Goal: Transaction & Acquisition: Download file/media

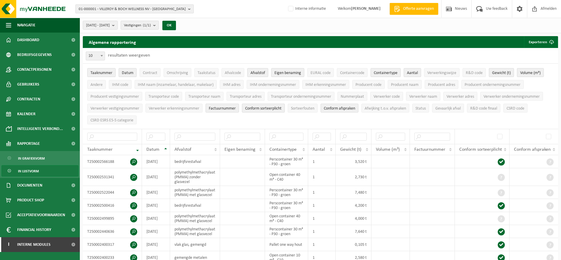
click at [187, 7] on button "01-000001 - VILLEROY & BOCH WELLNESS NV - ROESELARE" at bounding box center [134, 8] width 118 height 9
click at [184, 4] on div "01-000001 - VILLEROY & BOCH WELLNESS NV - ROESELARE 01-000001 - VILLEROY & BOCH…" at bounding box center [280, 9] width 561 height 18
click at [32, 54] on span "Bedrijfsgegevens" at bounding box center [34, 54] width 35 height 15
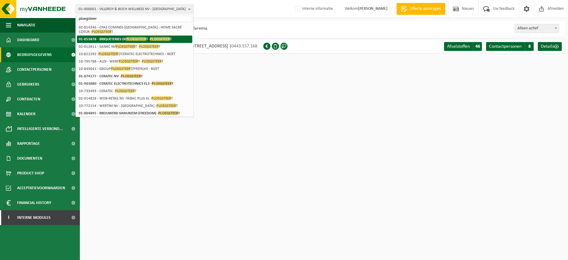
type input "ploegsteer"
click at [119, 37] on strong "01-053878 - BRIQUETERIES DE PLOEGSTEER T - PLOEGSTEER T" at bounding box center [125, 39] width 93 height 4
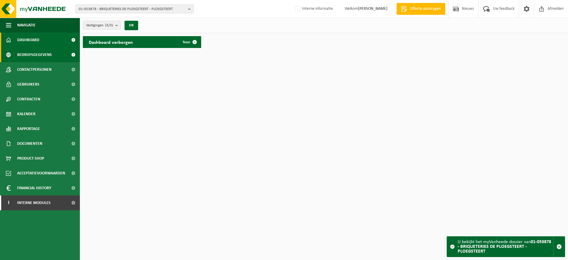
click at [45, 56] on span "Bedrijfsgegevens" at bounding box center [34, 54] width 35 height 15
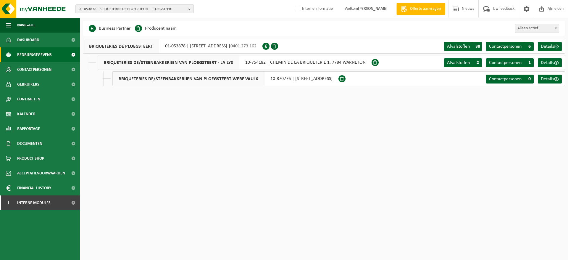
click at [168, 12] on span "01-053878 - BRIQUETERIES DE PLOEGSTEERT - PLOEGSTEERT" at bounding box center [132, 9] width 107 height 9
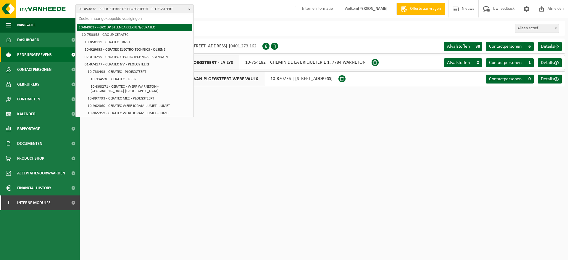
click at [138, 27] on li "10-849037 - GROUP STEENBAKKERIJEN/CERATEC" at bounding box center [134, 27] width 115 height 7
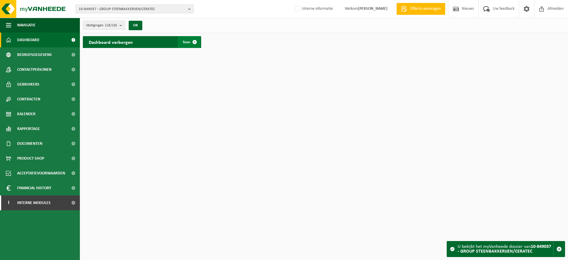
click at [187, 46] on link "Toon" at bounding box center [189, 42] width 23 height 12
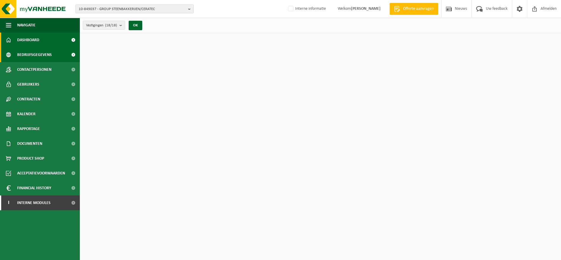
click at [40, 56] on span "Bedrijfsgegevens" at bounding box center [34, 54] width 35 height 15
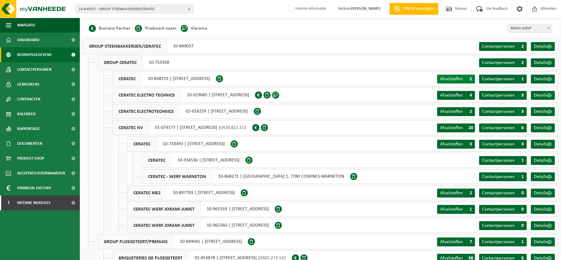
click at [457, 77] on span "Afvalstoffen" at bounding box center [451, 79] width 23 height 5
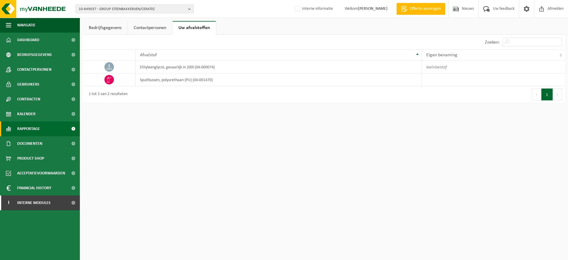
click at [30, 126] on span "Rapportage" at bounding box center [28, 128] width 23 height 15
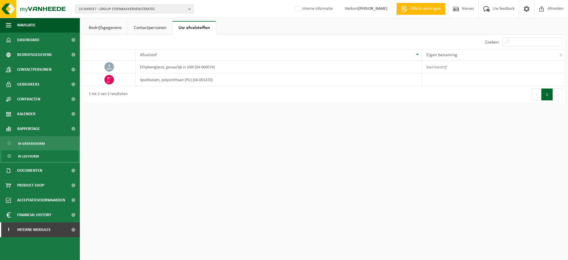
click at [32, 153] on span "In lijstvorm" at bounding box center [28, 155] width 21 height 11
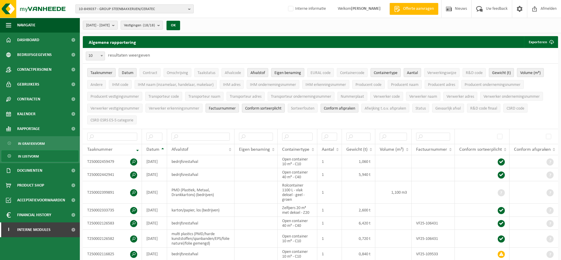
click at [143, 8] on span "10-849037 - GROUP STEENBAKKERIJEN/CERATEC" at bounding box center [132, 9] width 107 height 9
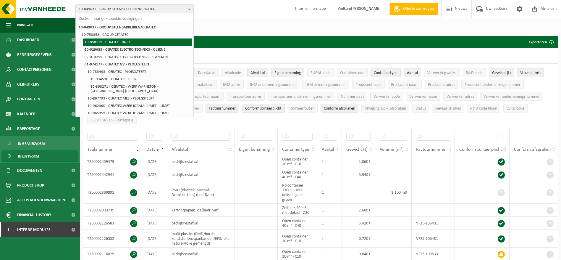
click at [128, 41] on li "10-858119 - CERATEC - BIZET" at bounding box center [137, 41] width 109 height 7
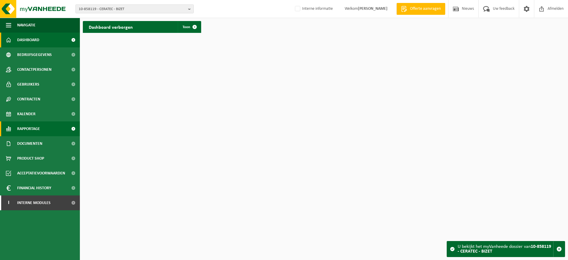
click at [33, 129] on span "Rapportage" at bounding box center [28, 128] width 23 height 15
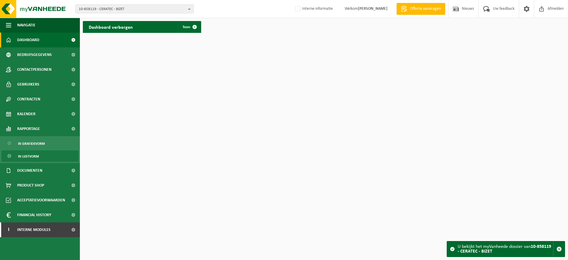
click at [42, 155] on link "In lijstvorm" at bounding box center [39, 155] width 77 height 11
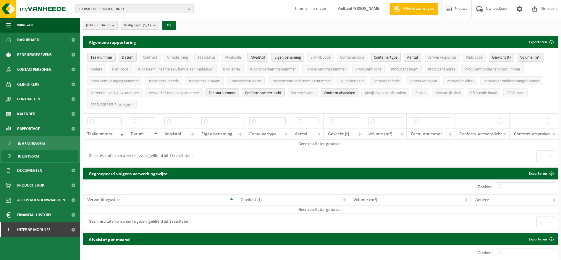
click at [110, 26] on span "2025-04-01 - 2025-09-09" at bounding box center [98, 25] width 24 height 9
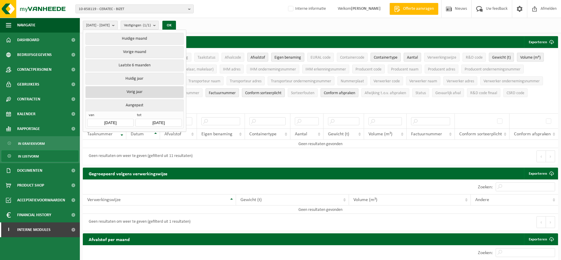
click at [139, 87] on button "Vorig jaar" at bounding box center [134, 92] width 98 height 12
type input "2024-01-01"
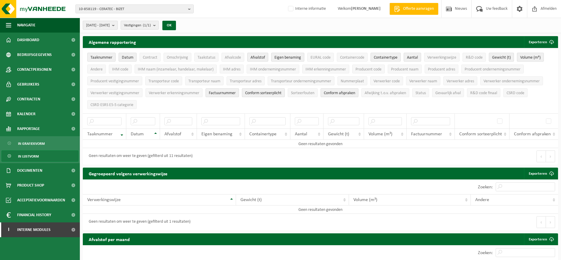
click at [118, 26] on button "2024-01-01 - 2024-12-31" at bounding box center [100, 25] width 35 height 9
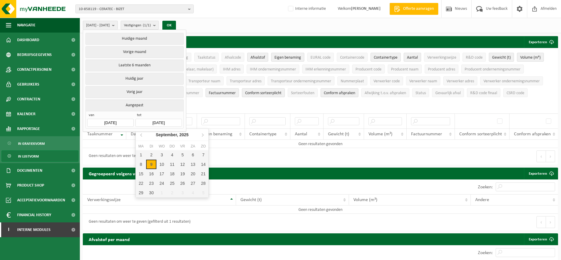
click at [162, 121] on input "2024-12-31" at bounding box center [158, 123] width 46 height 8
click at [143, 154] on div "1" at bounding box center [141, 154] width 10 height 9
type input "2025-09-01"
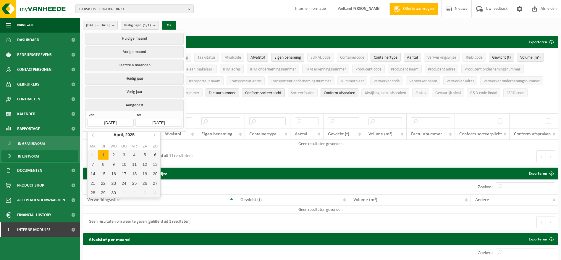
click at [119, 123] on input "2025-04-01" at bounding box center [110, 123] width 46 height 8
click at [128, 135] on icon "2025" at bounding box center [129, 134] width 9 height 4
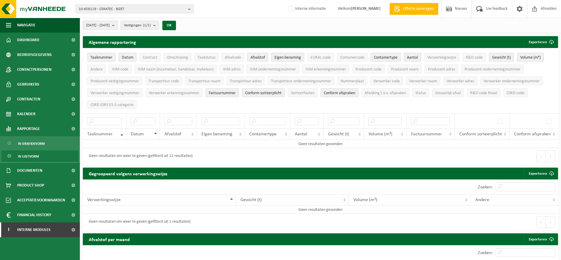
click at [118, 27] on button "2025-04-01 - 2025-09-01" at bounding box center [100, 25] width 35 height 9
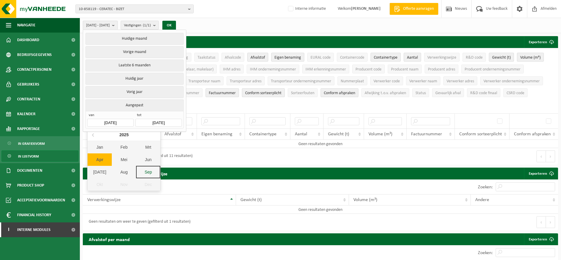
click at [122, 120] on input "2025-04-01" at bounding box center [110, 123] width 46 height 8
click at [123, 134] on div "2025" at bounding box center [124, 134] width 14 height 9
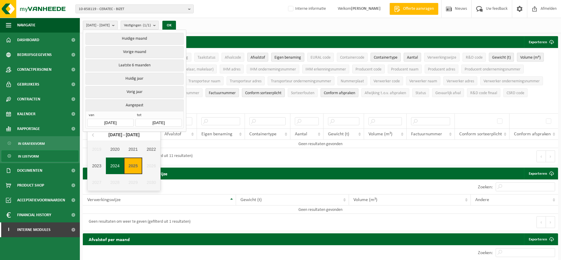
click at [119, 160] on div "2024" at bounding box center [115, 165] width 18 height 17
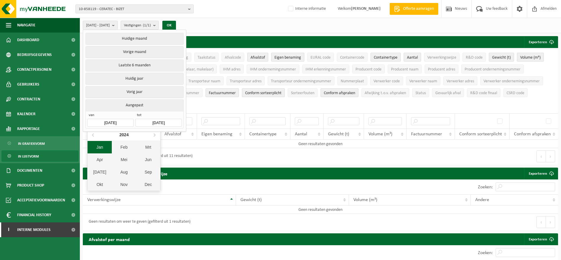
click at [102, 144] on div "Jan" at bounding box center [100, 147] width 24 height 12
click at [95, 153] on div "1" at bounding box center [93, 154] width 10 height 9
type input "2024-01-01"
type input "2025-09-01"
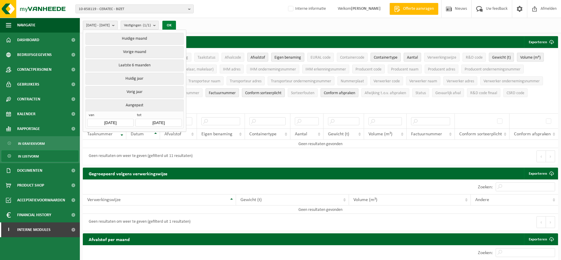
click at [176, 23] on button "OK" at bounding box center [169, 25] width 14 height 9
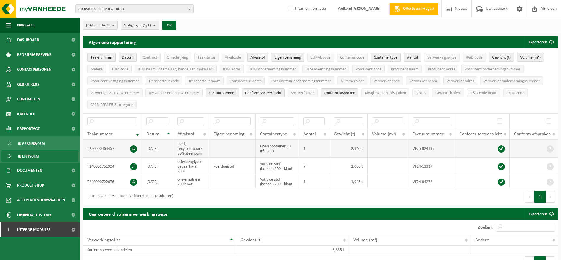
click at [134, 146] on span at bounding box center [133, 148] width 7 height 7
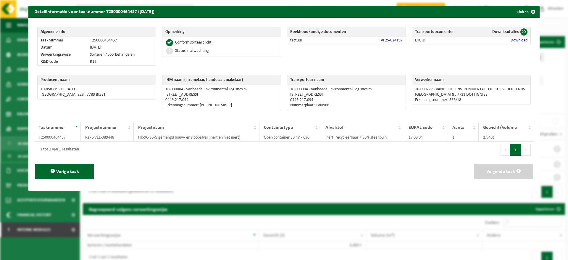
click at [386, 41] on link "VF25-024197" at bounding box center [392, 40] width 22 height 4
